Goal: Manage account settings

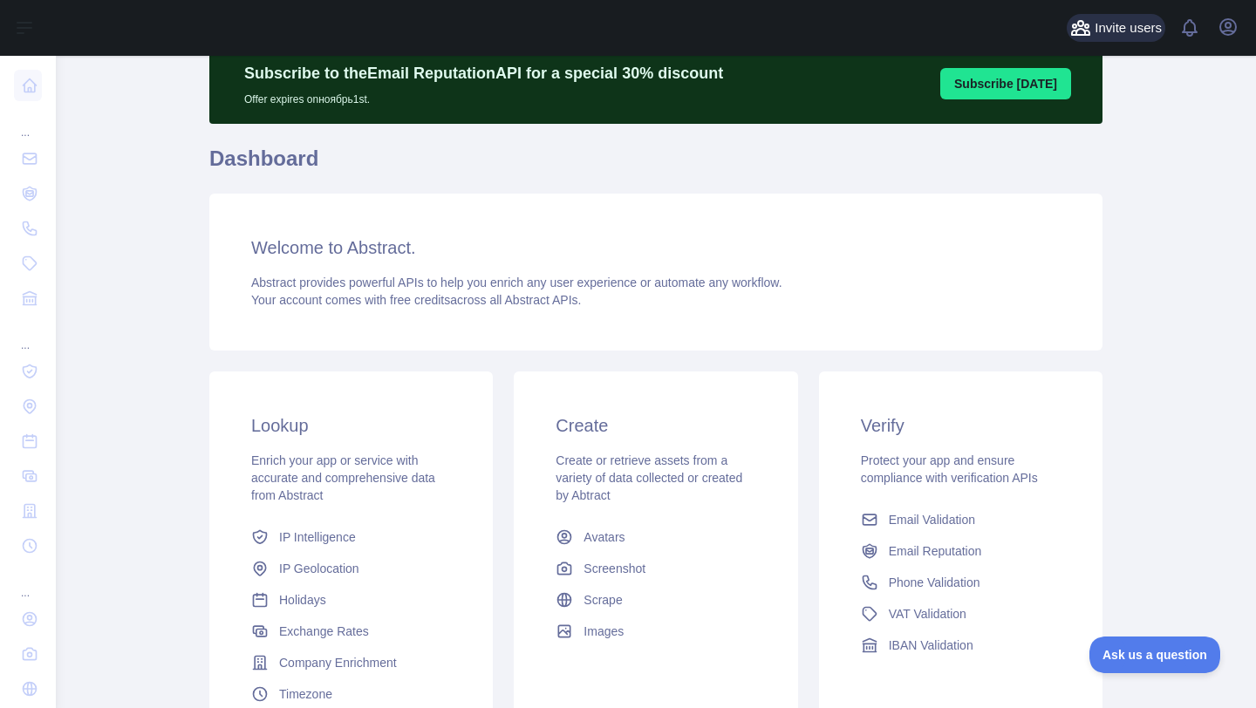
scroll to position [82, 0]
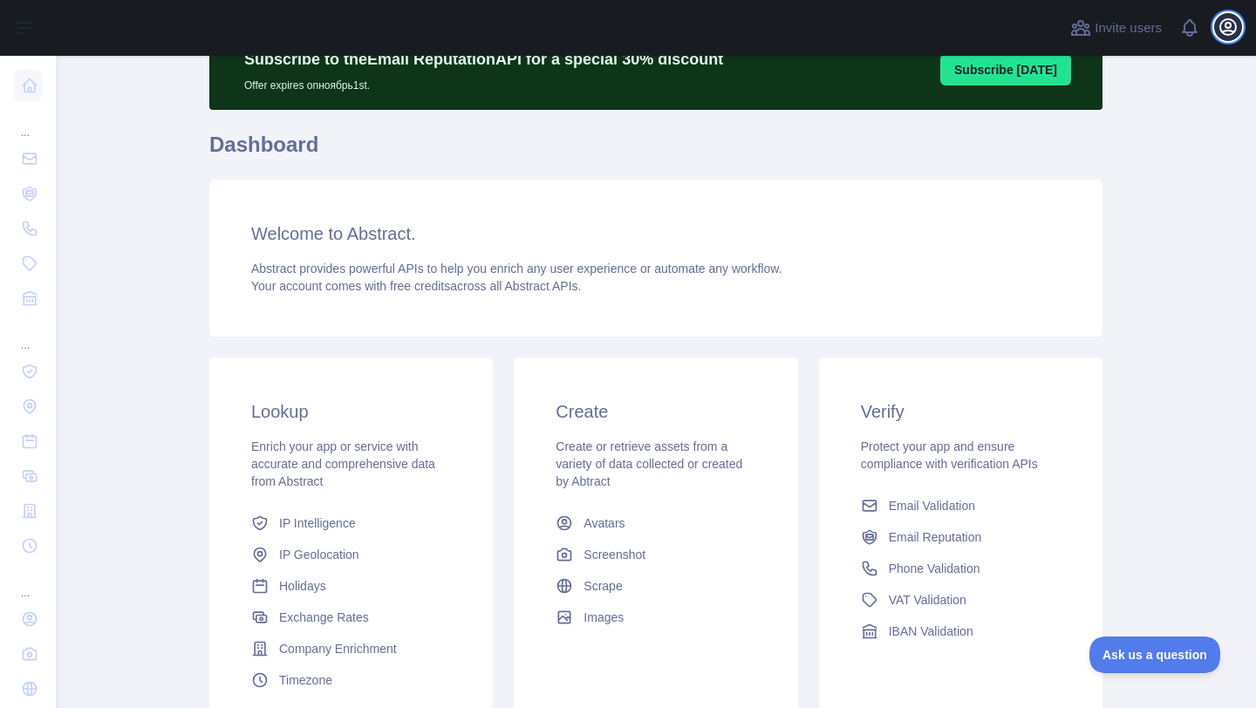
click at [1237, 25] on icon "button" at bounding box center [1227, 27] width 21 height 21
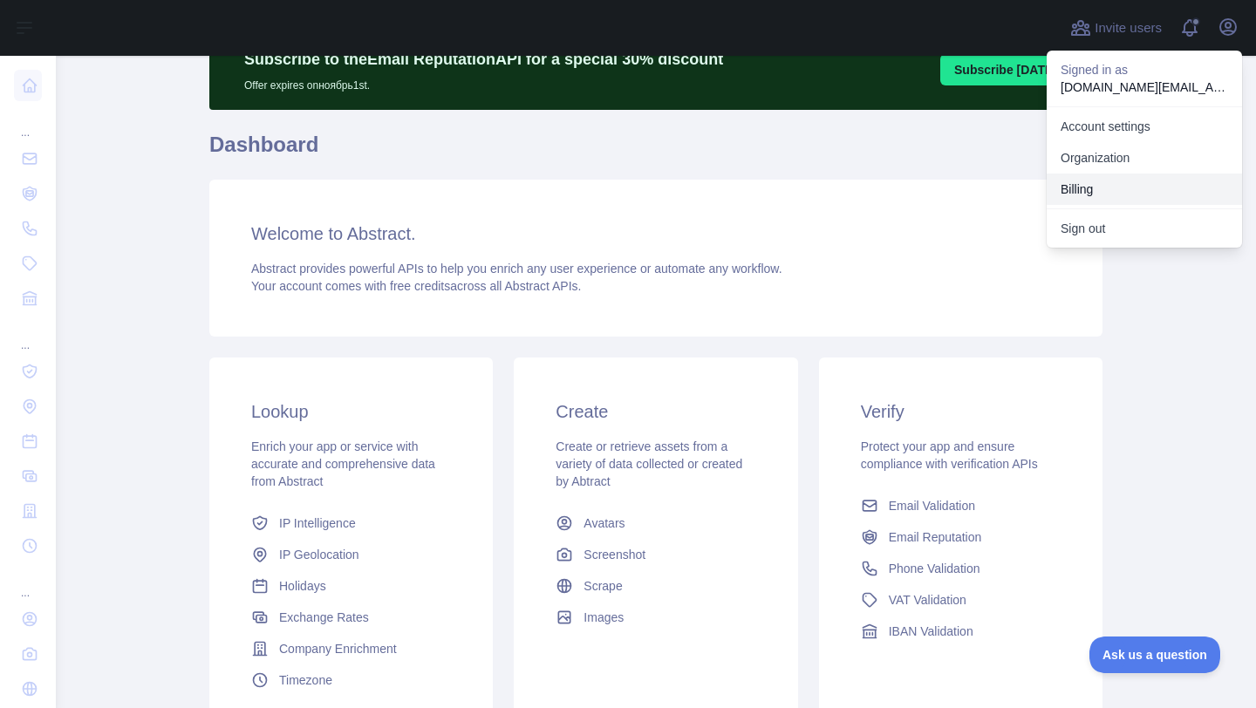
click at [1127, 178] on button "Billing" at bounding box center [1144, 189] width 195 height 31
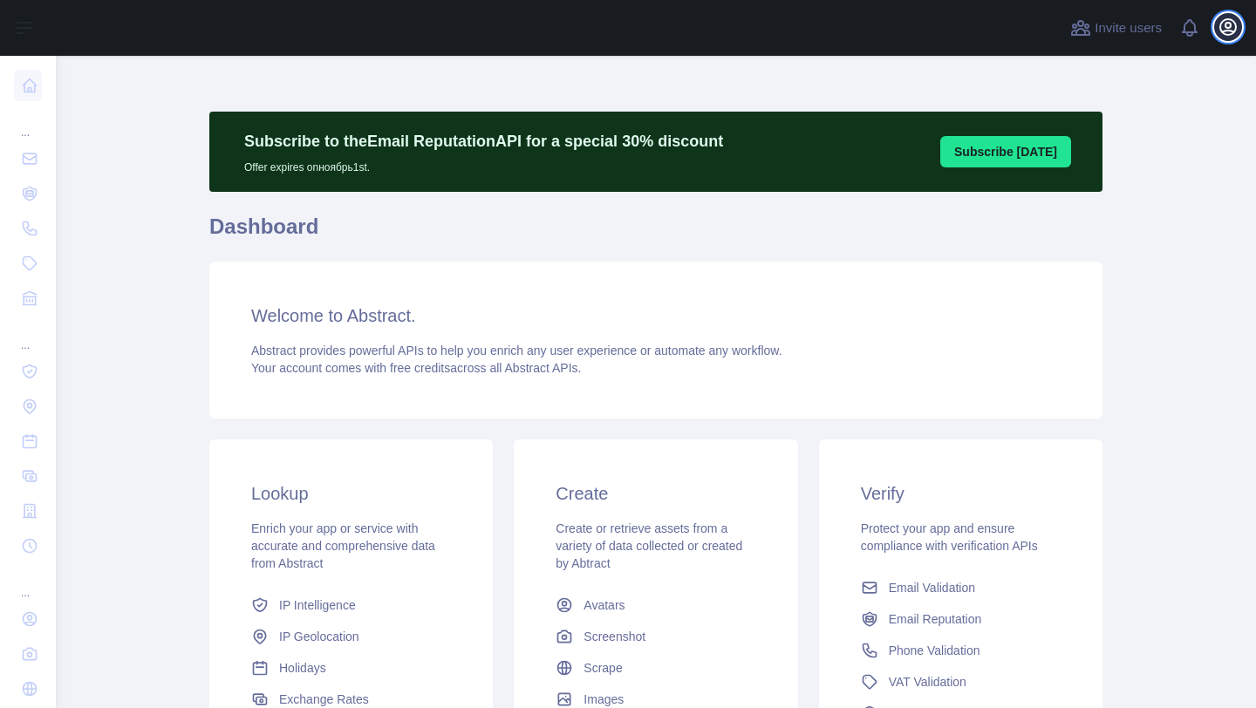
click at [1224, 23] on icon "button" at bounding box center [1227, 27] width 21 height 21
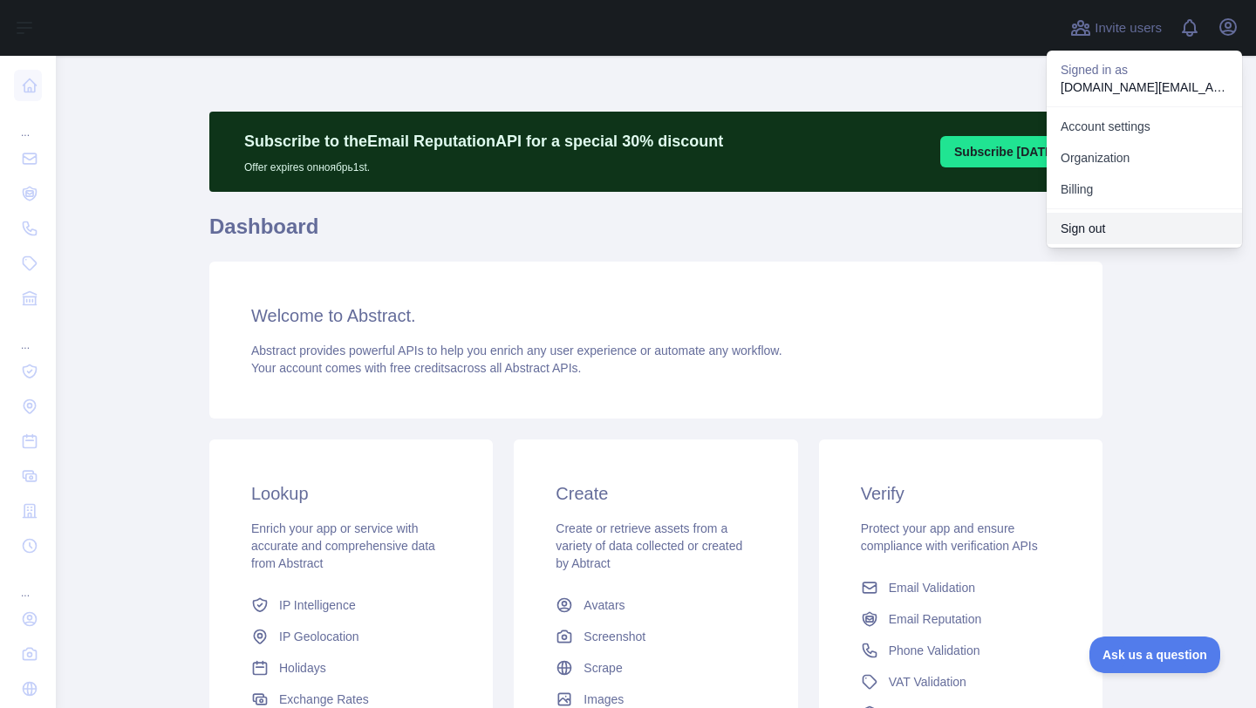
click at [1085, 228] on button "Sign out" at bounding box center [1144, 228] width 195 height 31
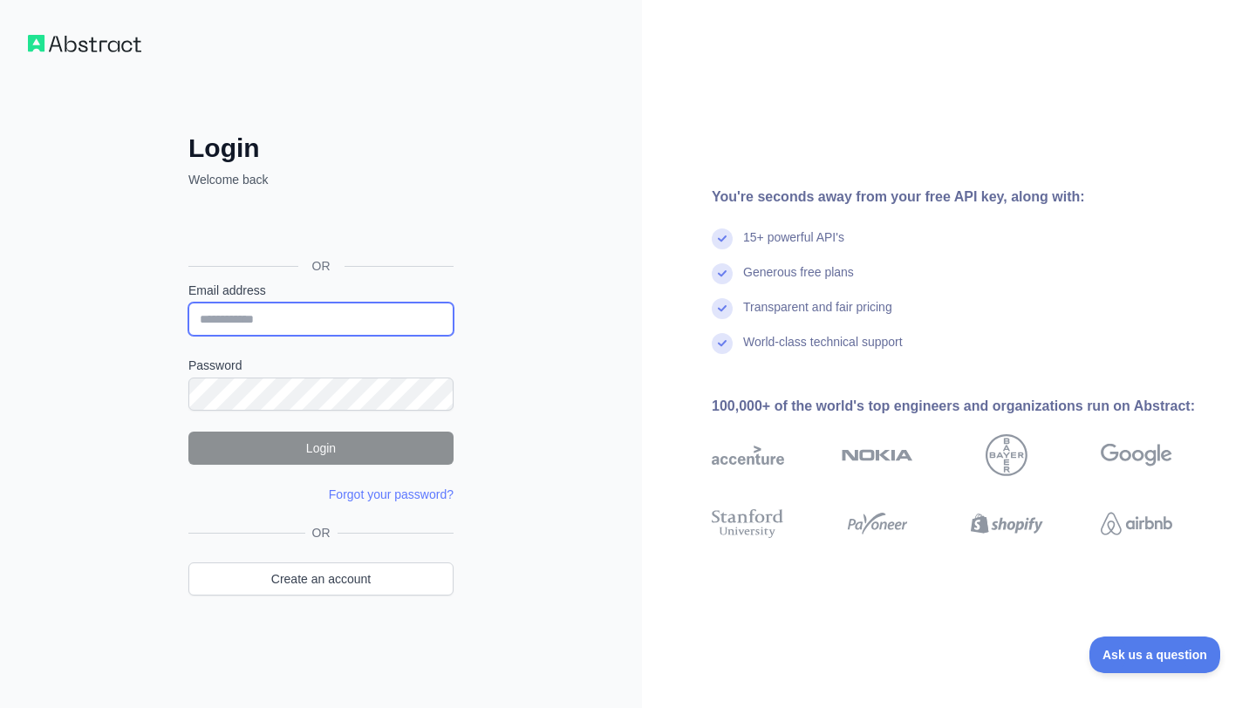
click at [382, 310] on input "Email address" at bounding box center [320, 319] width 265 height 33
type input "**********"
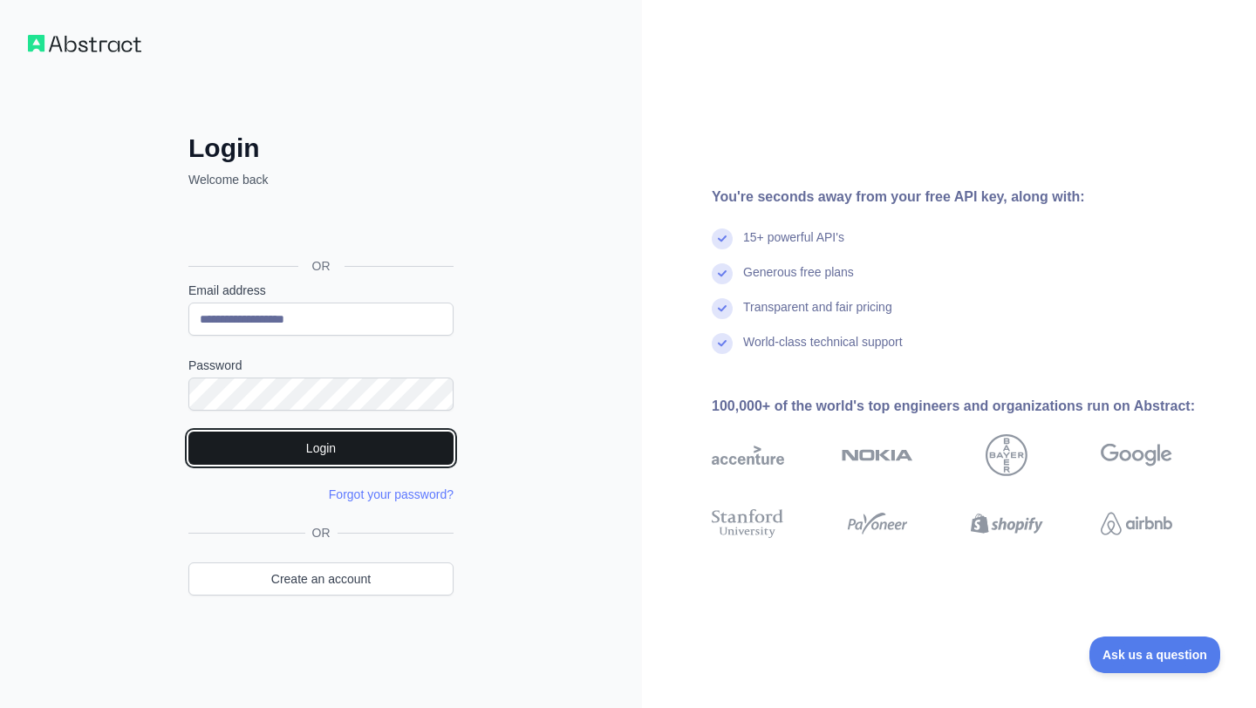
click at [332, 452] on button "Login" at bounding box center [320, 448] width 265 height 33
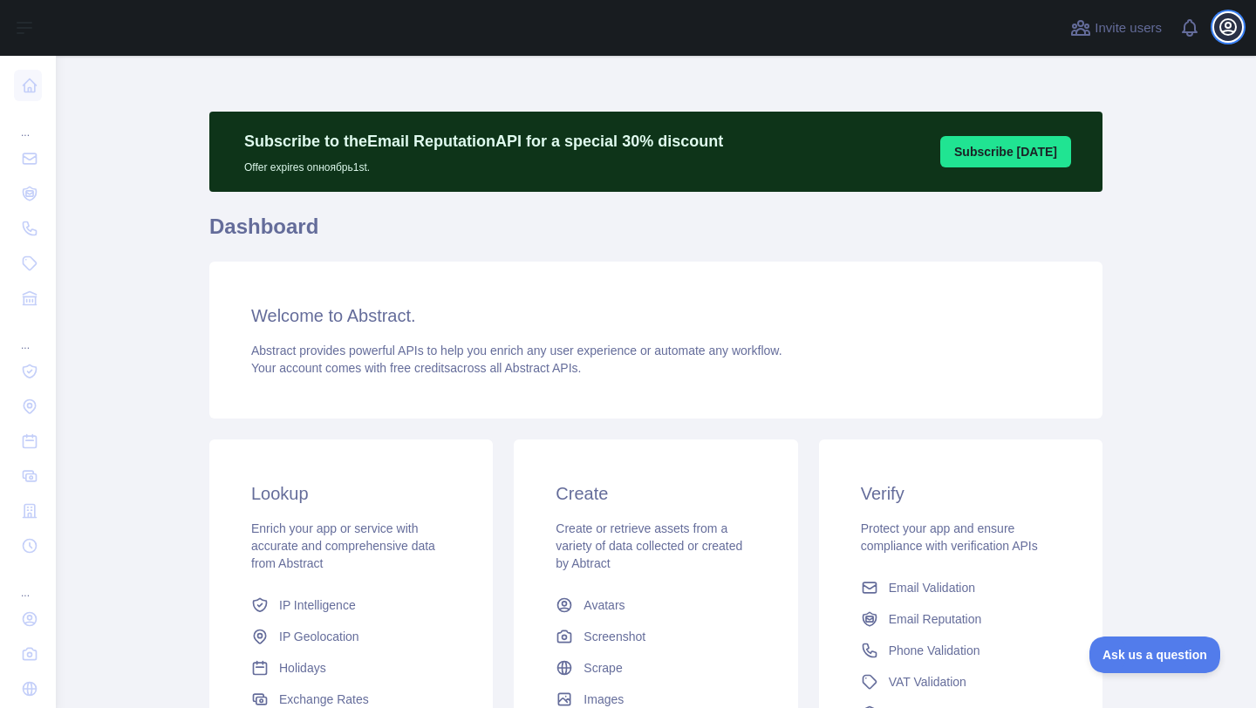
click at [1230, 29] on icon "button" at bounding box center [1227, 27] width 21 height 21
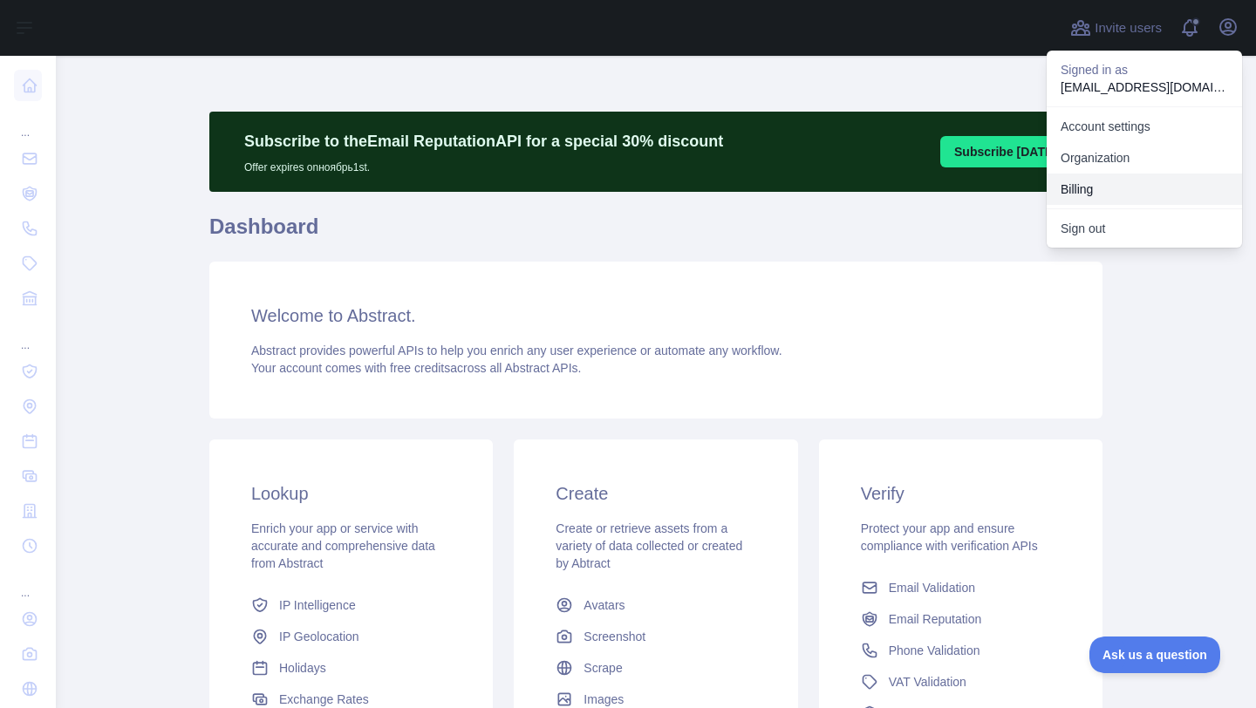
click at [1099, 177] on button "Billing" at bounding box center [1144, 189] width 195 height 31
